Goal: Information Seeking & Learning: Learn about a topic

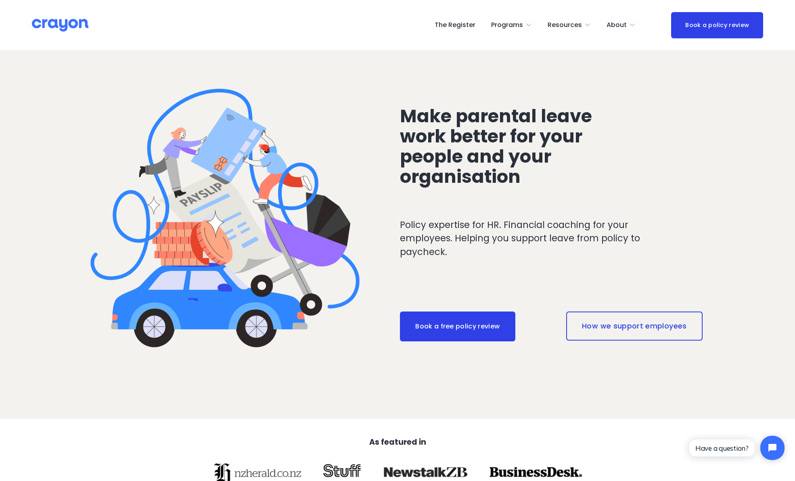
click at [617, 337] on link "How we support employees" at bounding box center [634, 326] width 136 height 29
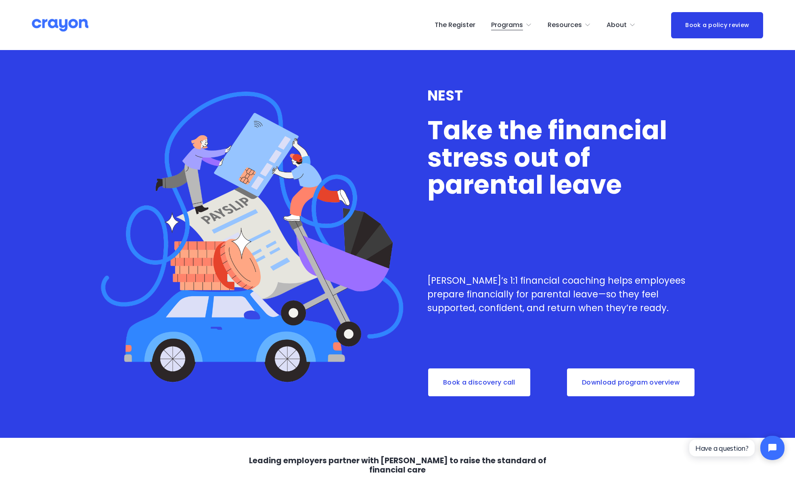
click at [632, 375] on link "Download program overview" at bounding box center [630, 383] width 129 height 30
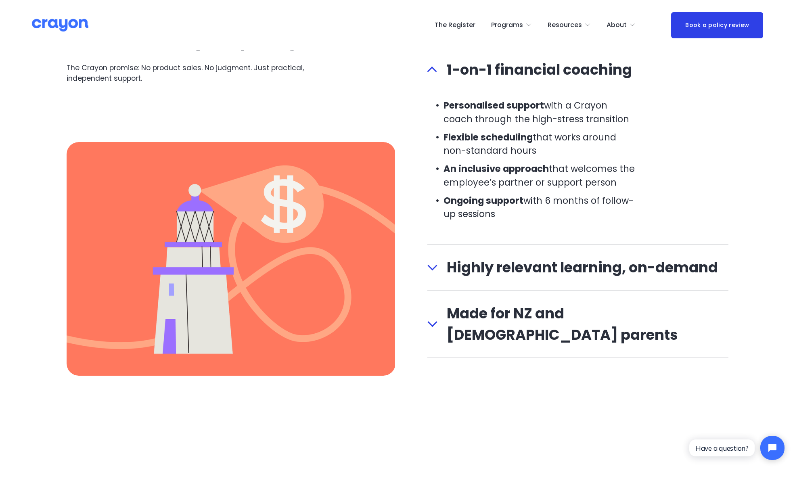
scroll to position [928, 0]
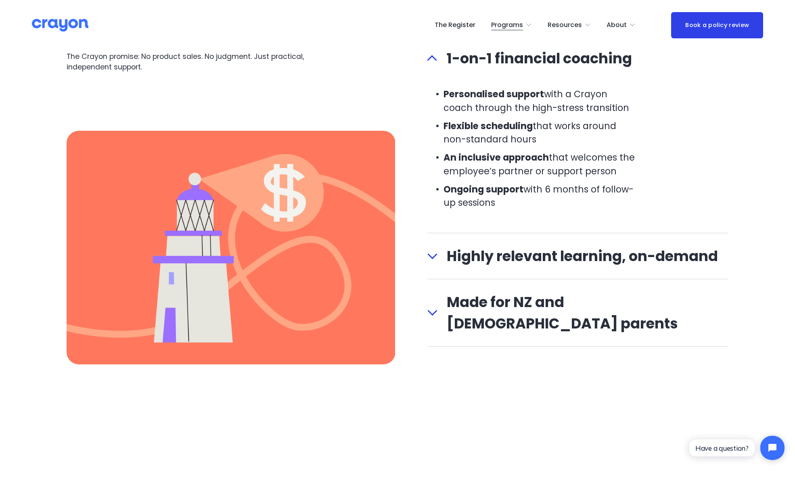
click at [460, 249] on span "Highly relevant learning, on-demand" at bounding box center [582, 255] width 291 height 21
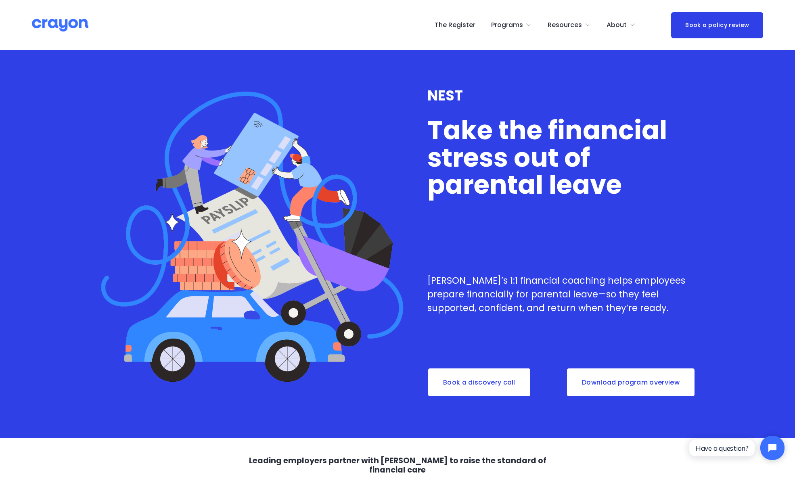
scroll to position [0, 0]
click at [702, 86] on div "NEST Take the financial stress out of parental leave Crayon’s 1:1 financial coa…" at bounding box center [397, 243] width 795 height 387
click at [639, 378] on link "Download program overview" at bounding box center [630, 383] width 129 height 30
click at [465, 26] on link "The Register" at bounding box center [455, 25] width 41 height 13
click at [0, 0] on span "Parent Hub" at bounding box center [0, 0] width 0 height 0
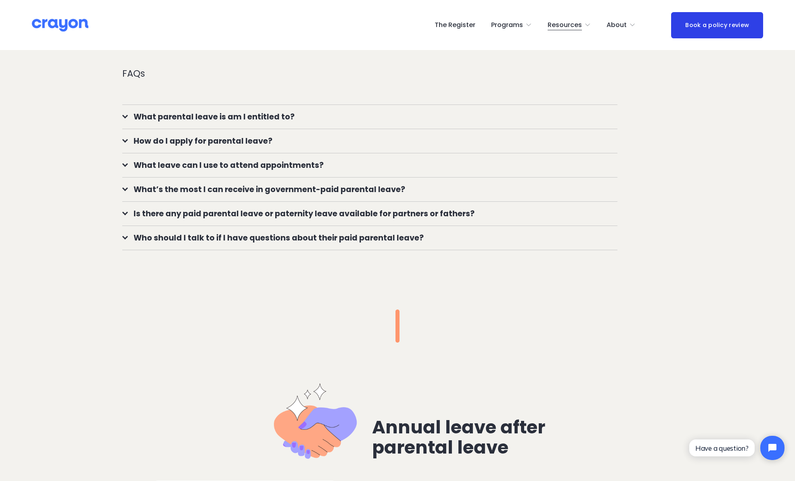
scroll to position [733, 0]
click at [367, 188] on span "What’s the most I can receive in government-paid parental leave?" at bounding box center [373, 189] width 490 height 12
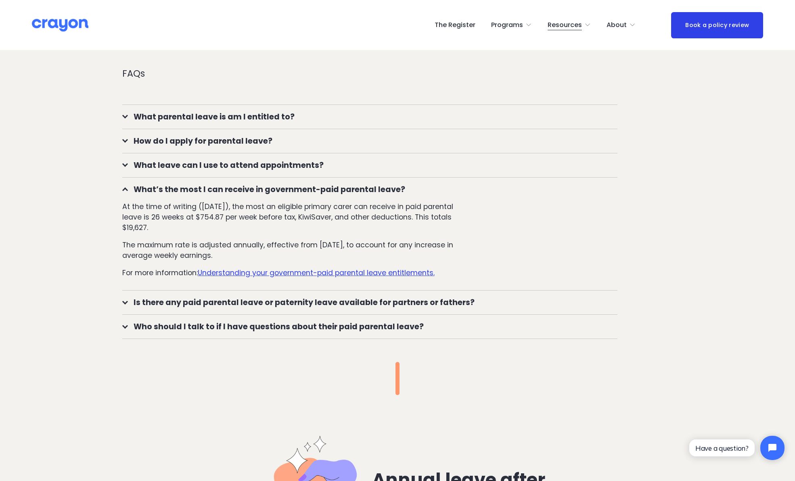
click at [122, 326] on div at bounding box center [125, 327] width 6 height 6
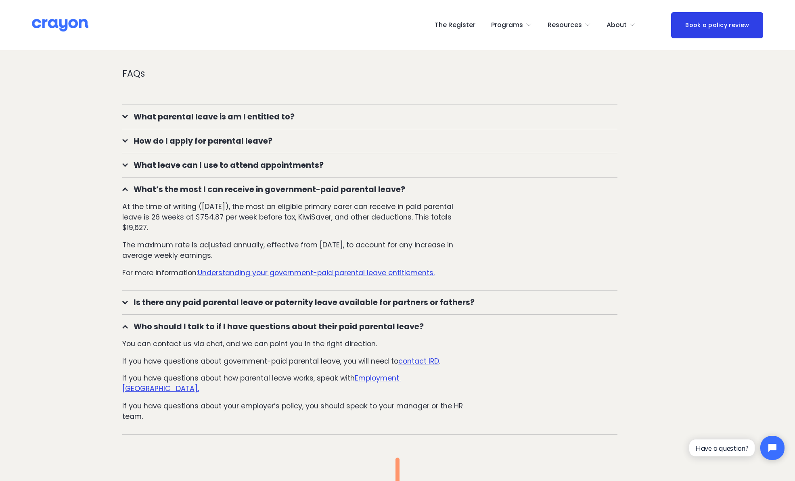
click at [124, 163] on div at bounding box center [125, 164] width 6 height 6
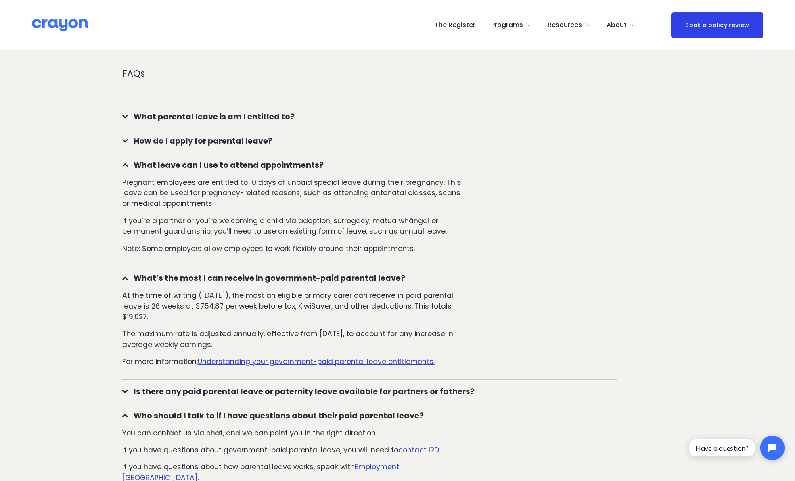
click at [125, 138] on div at bounding box center [125, 140] width 6 height 6
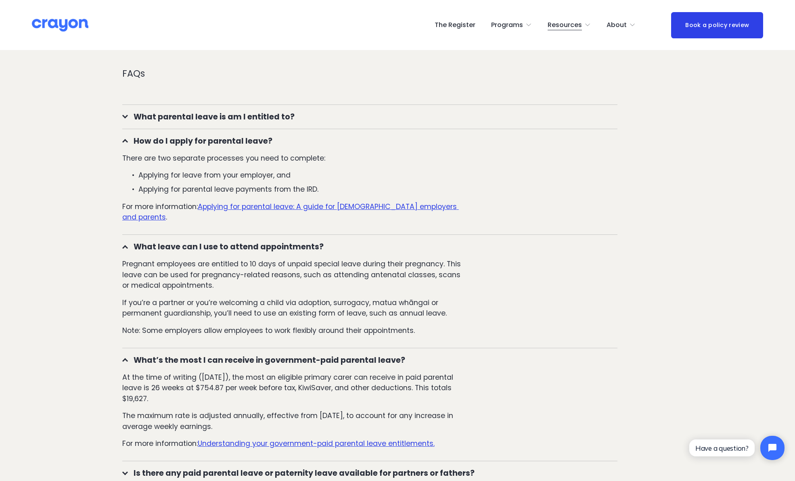
click at [134, 116] on span "What parental leave is am I entitled to?" at bounding box center [373, 117] width 490 height 12
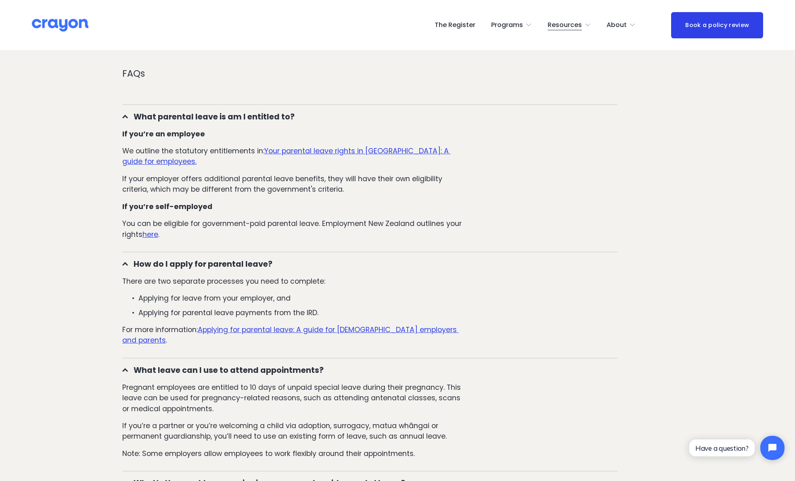
click at [0, 0] on span "Restart: Redundancy" at bounding box center [0, 0] width 0 height 0
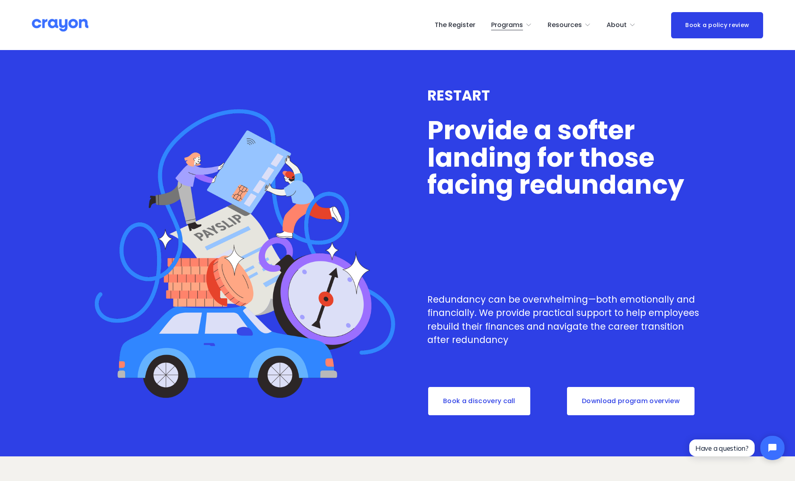
drag, startPoint x: 508, startPoint y: 57, endPoint x: 512, endPoint y: 59, distance: 4.9
click at [0, 0] on span "Nest: Baby Prep" at bounding box center [0, 0] width 0 height 0
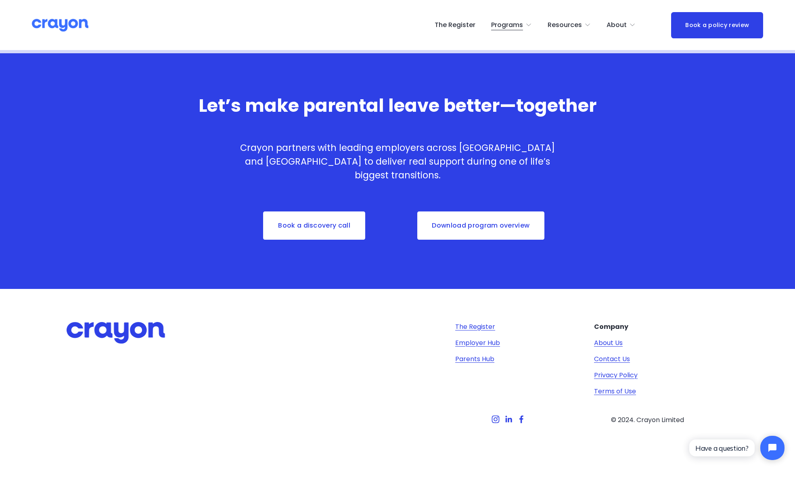
scroll to position [2584, 0]
